Goal: Transaction & Acquisition: Purchase product/service

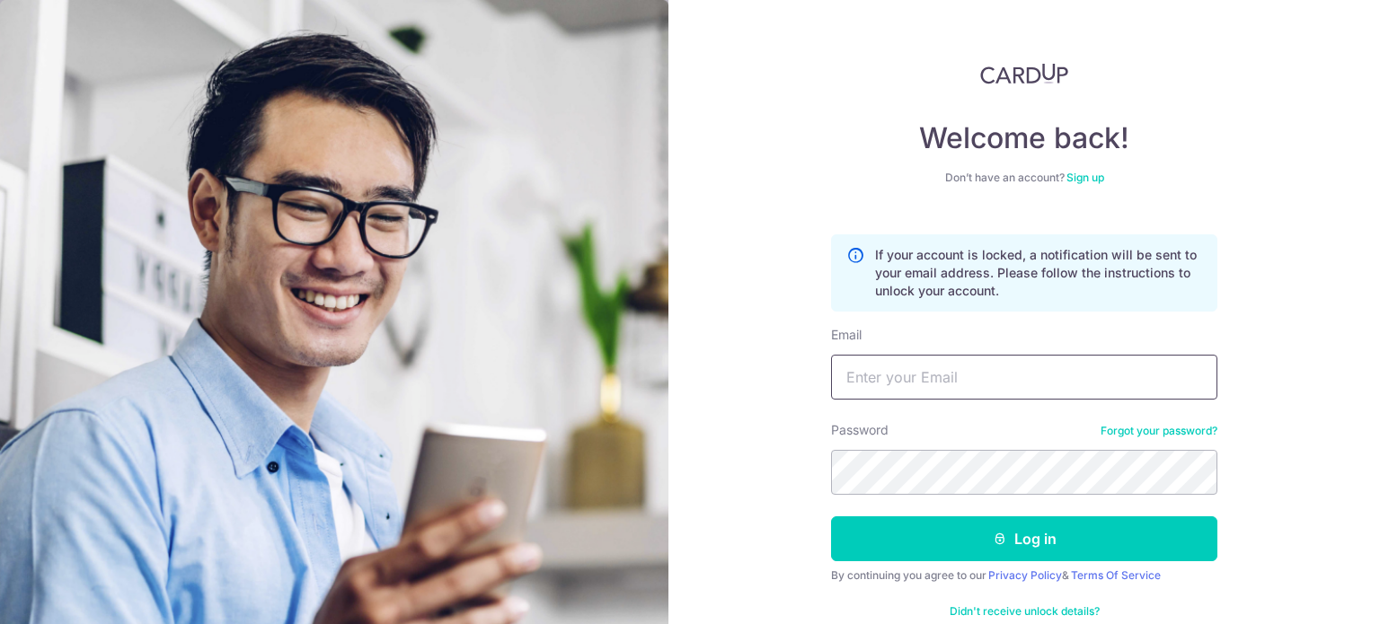
click at [900, 394] on input "Email" at bounding box center [1024, 377] width 386 height 45
type input "[EMAIL_ADDRESS][DOMAIN_NAME]"
click at [831, 517] on button "Log in" at bounding box center [1024, 539] width 386 height 45
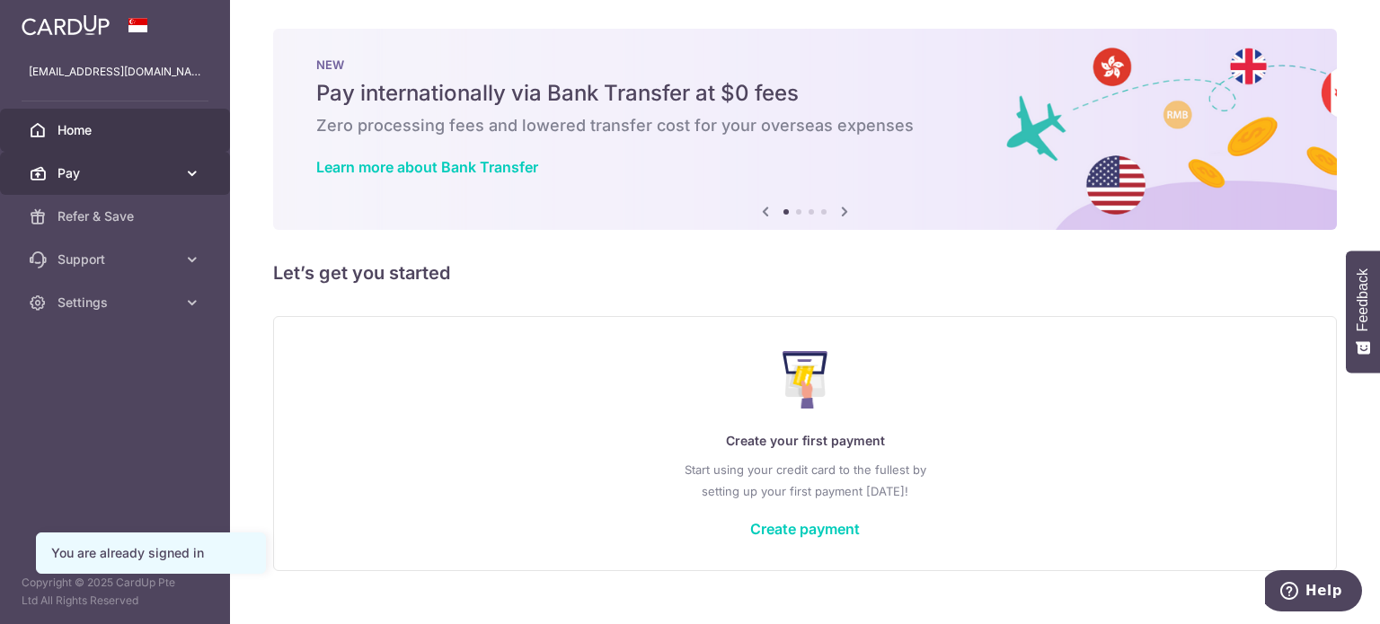
click at [199, 180] on icon at bounding box center [192, 173] width 18 height 18
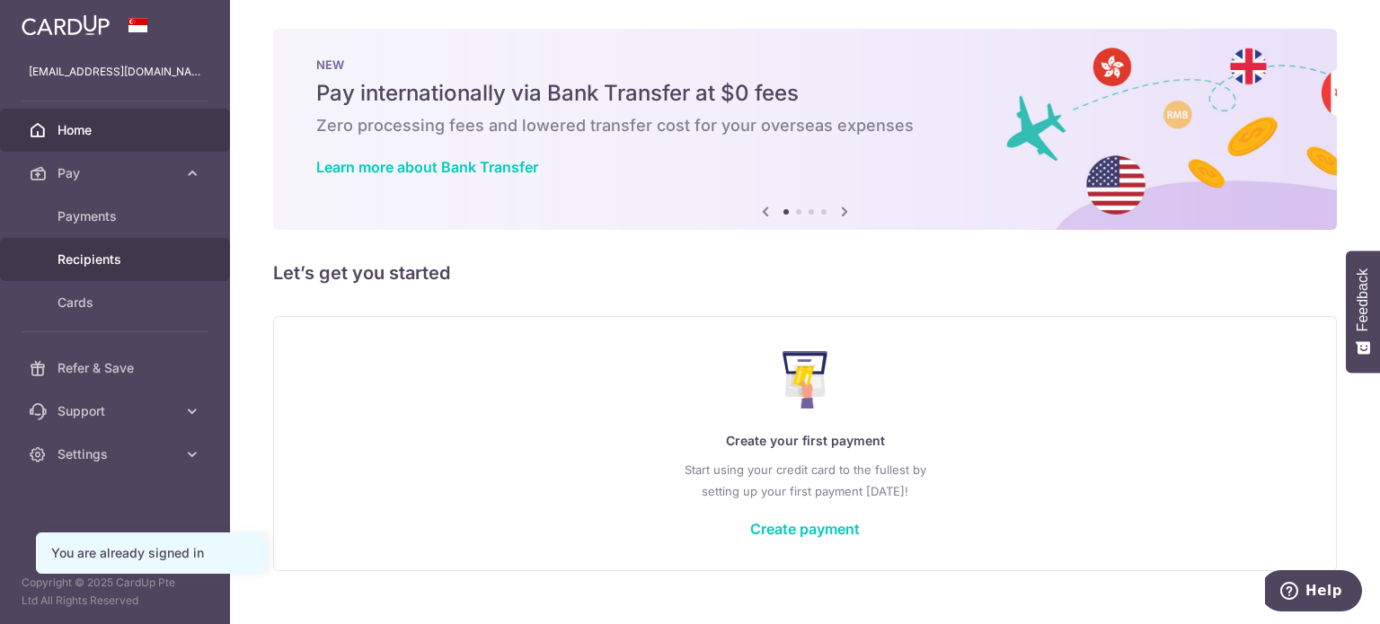
click at [100, 253] on span "Recipients" at bounding box center [116, 260] width 119 height 18
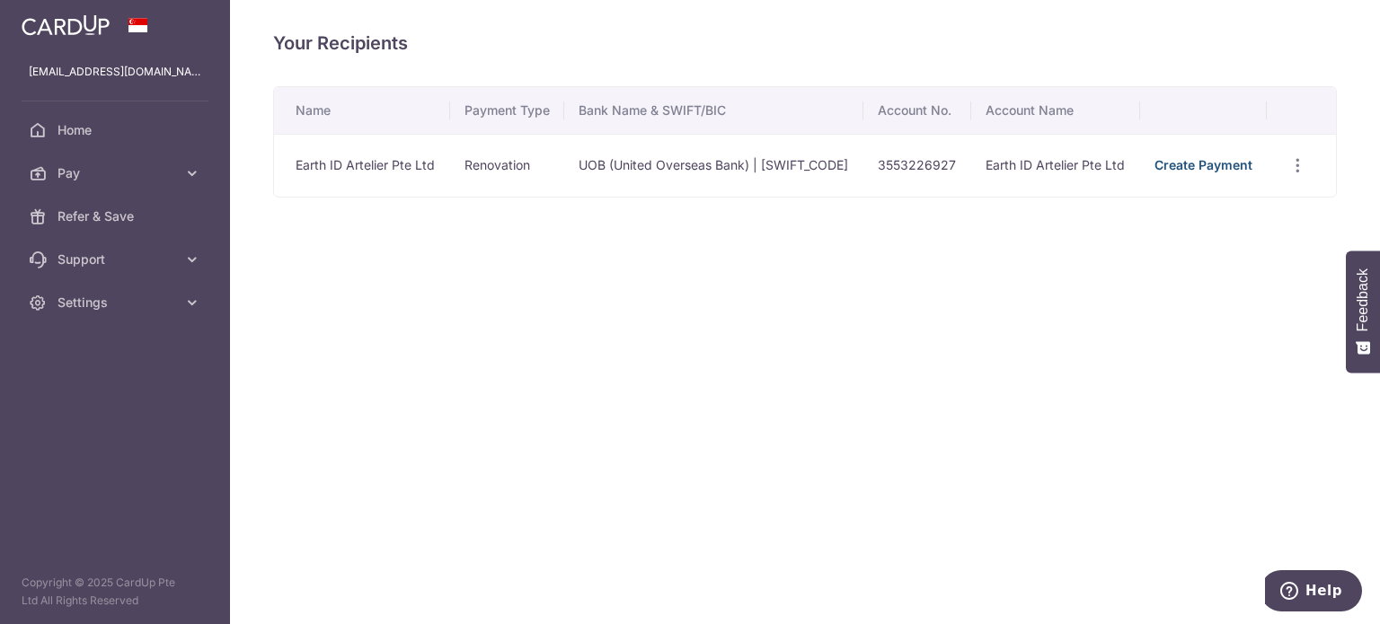
click at [1223, 172] on link "Create Payment" at bounding box center [1203, 164] width 98 height 15
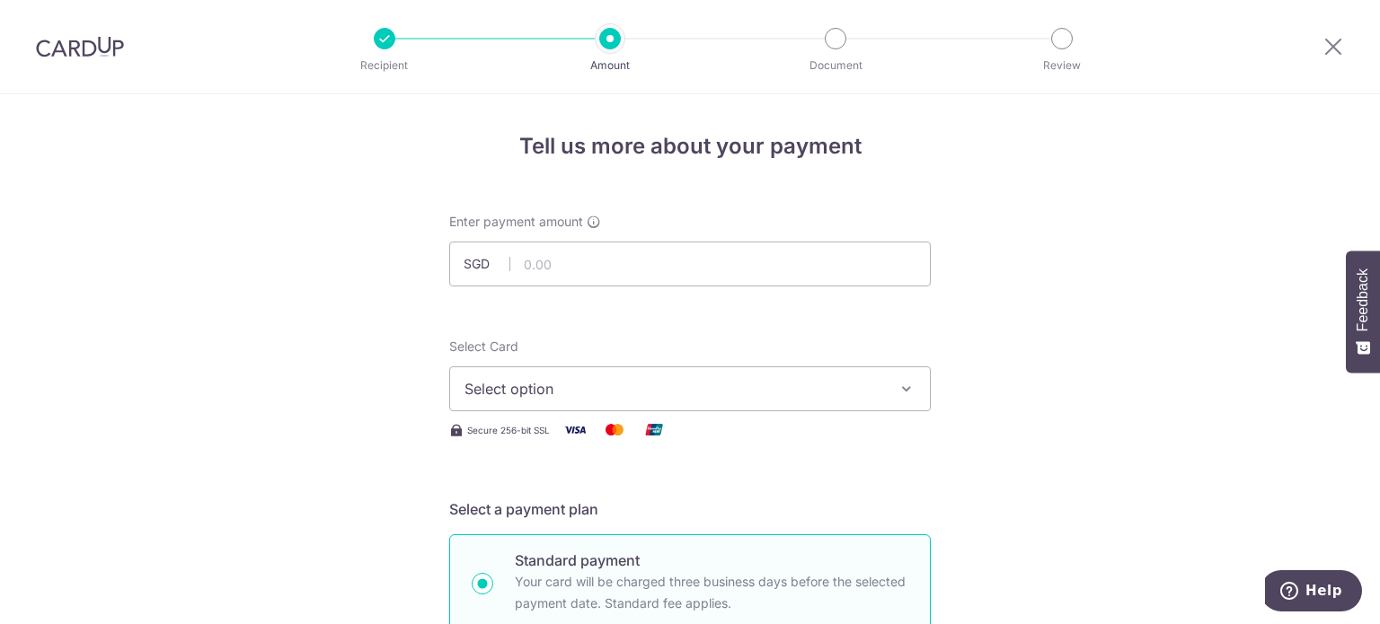
click at [867, 386] on span "Select option" at bounding box center [673, 389] width 419 height 22
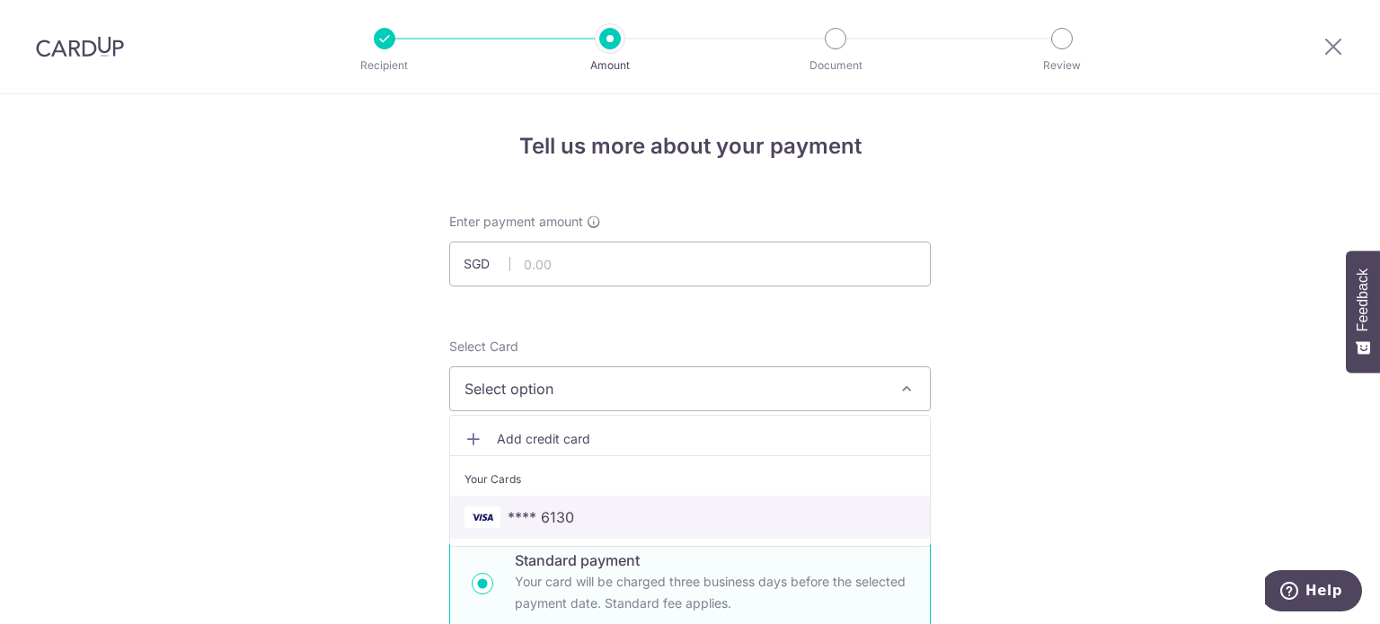
click at [679, 508] on span "**** 6130" at bounding box center [689, 518] width 451 height 22
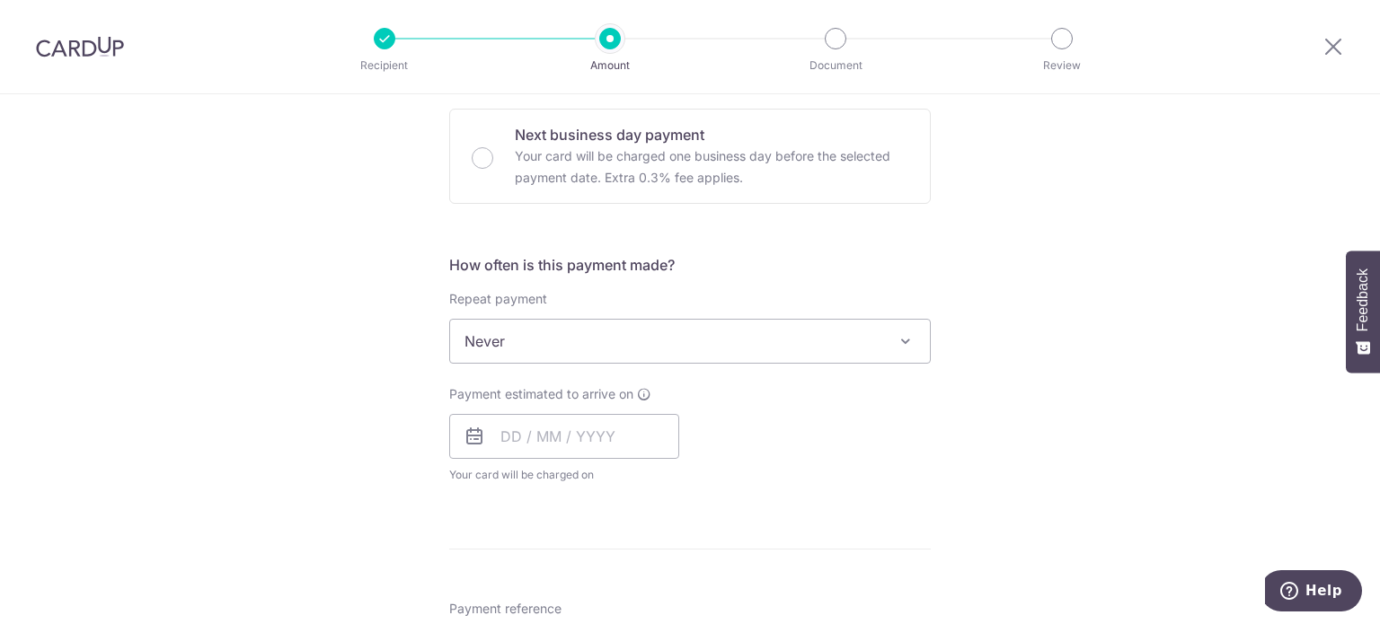
scroll to position [535, 0]
click at [547, 442] on input "text" at bounding box center [564, 436] width 230 height 45
click at [623, 595] on link "9" at bounding box center [629, 600] width 29 height 29
type input "09/10/2025"
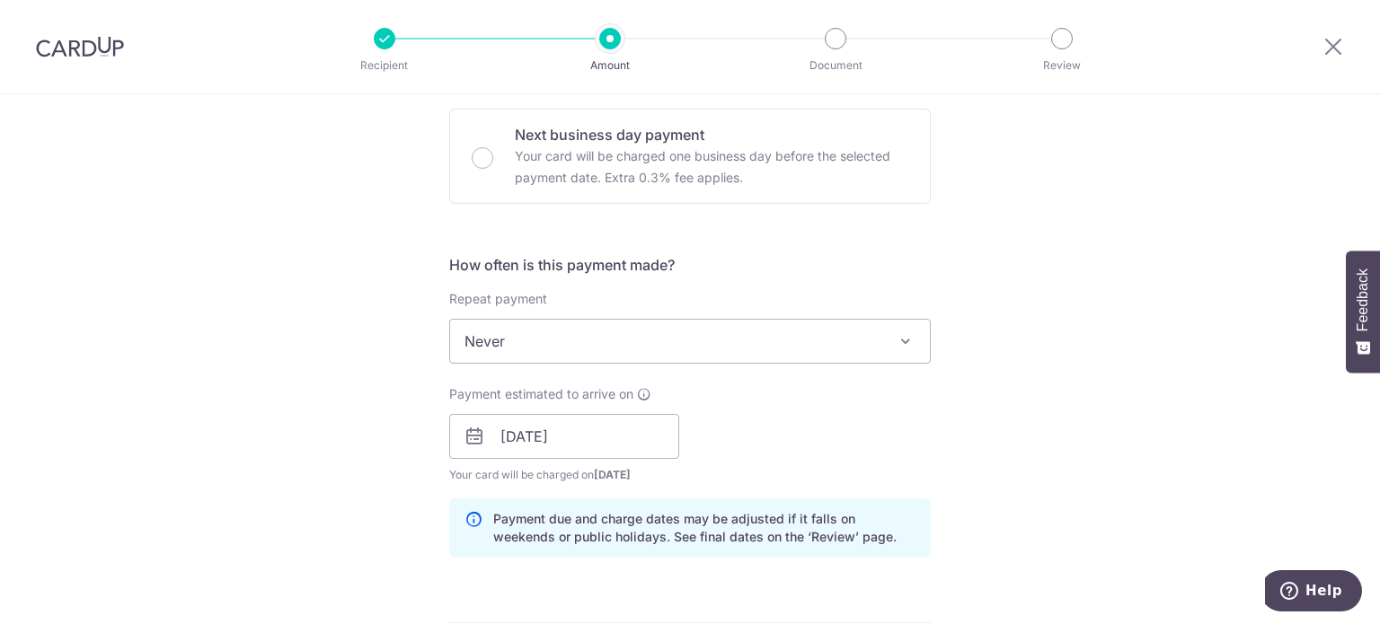
click at [994, 464] on div "Tell us more about your payment Enter payment amount SGD Select Card **** 6130 …" at bounding box center [690, 468] width 1380 height 1819
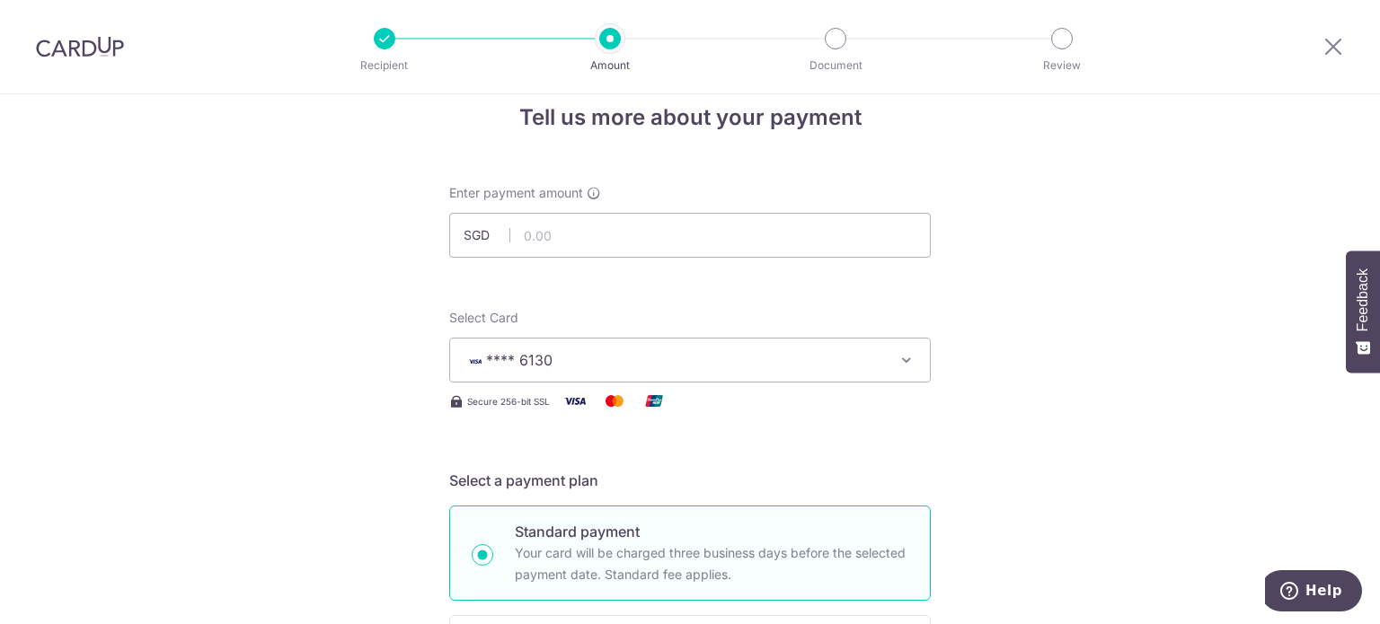
scroll to position [0, 0]
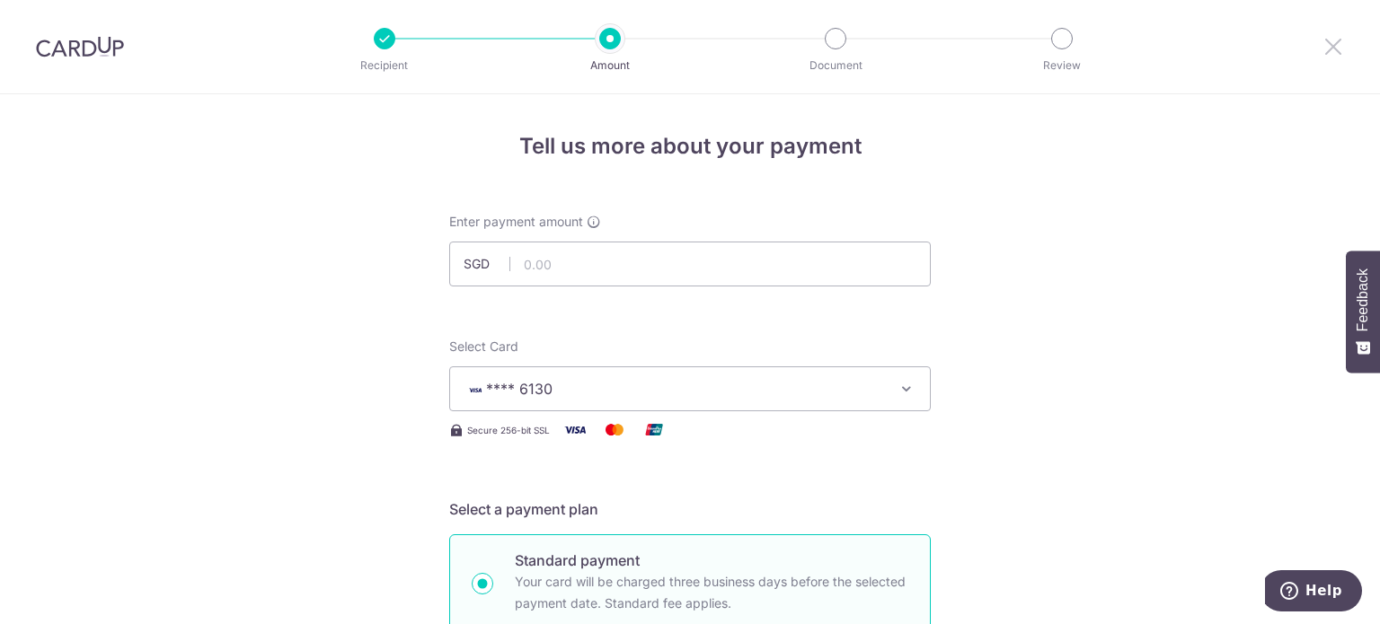
click at [1326, 42] on icon at bounding box center [1333, 46] width 22 height 22
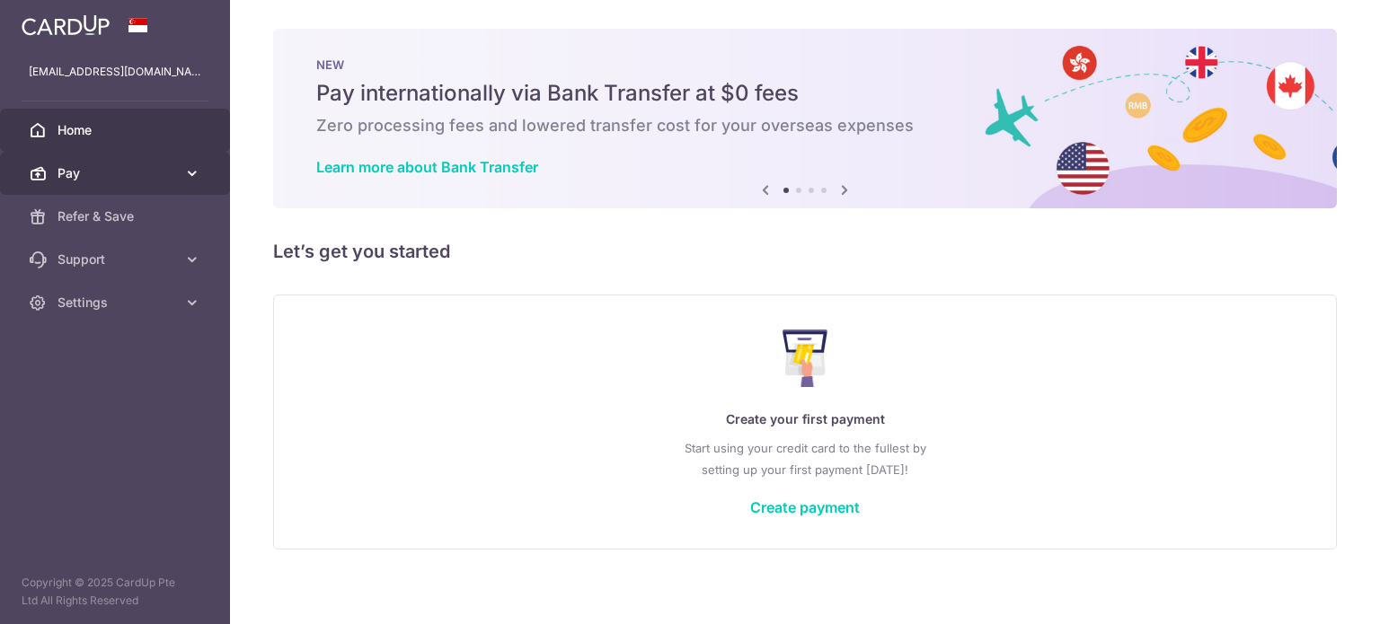
click at [116, 169] on span "Pay" at bounding box center [116, 173] width 119 height 18
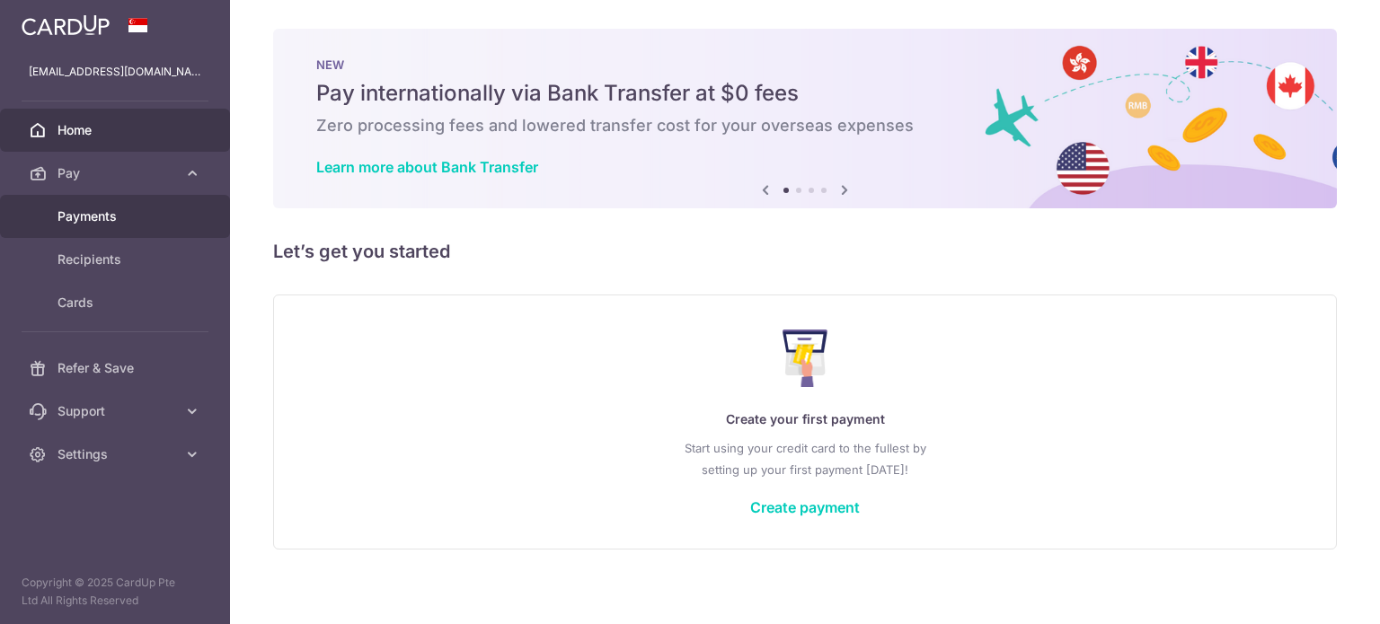
click at [105, 213] on span "Payments" at bounding box center [116, 217] width 119 height 18
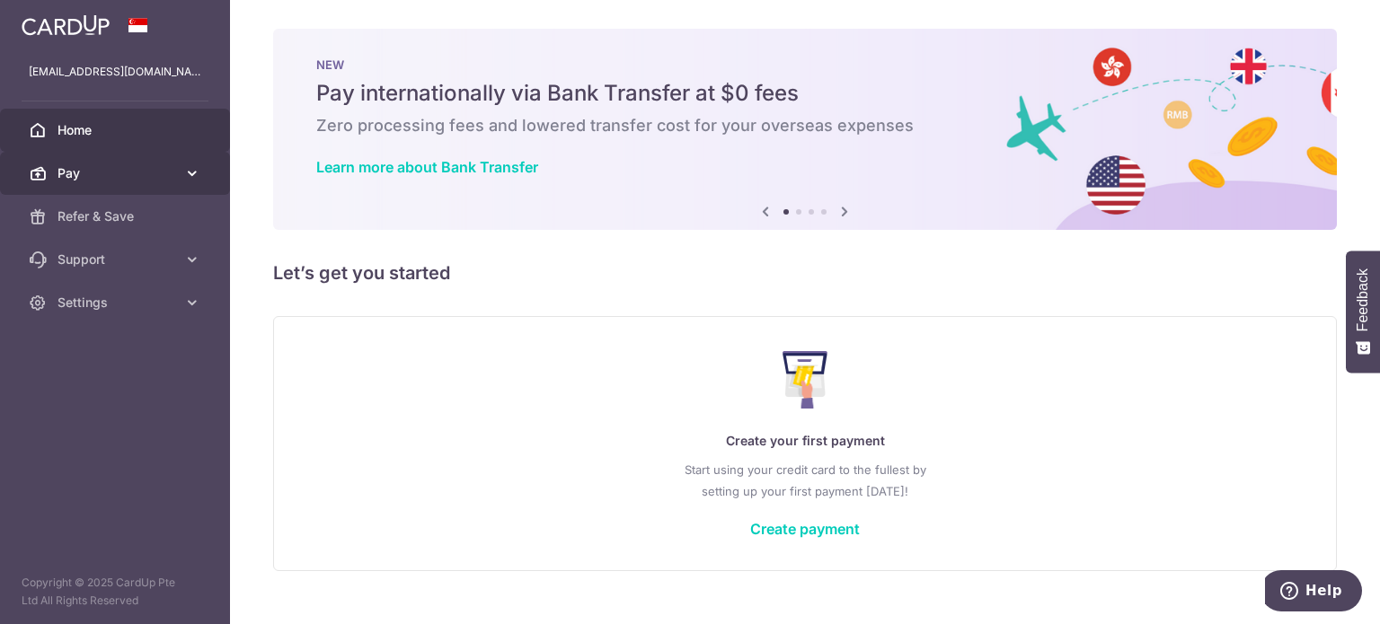
click at [78, 177] on span "Pay" at bounding box center [116, 173] width 119 height 18
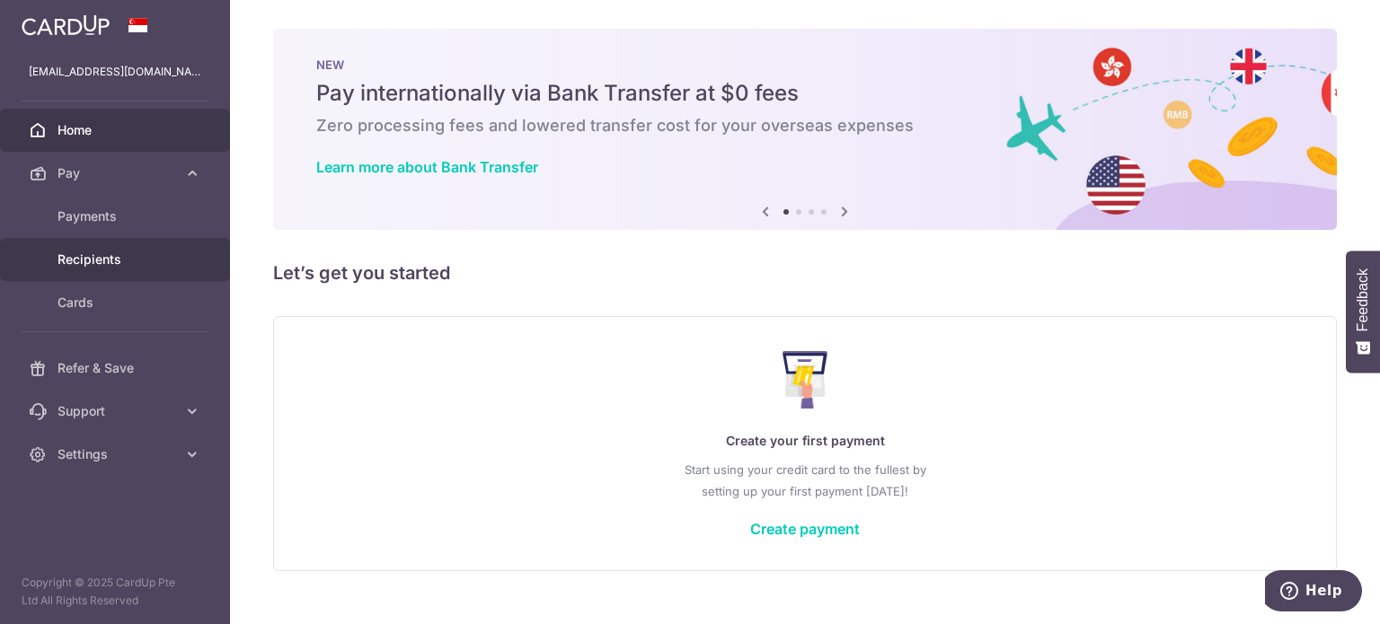
click at [74, 264] on span "Recipients" at bounding box center [116, 260] width 119 height 18
